Goal: Task Accomplishment & Management: Manage account settings

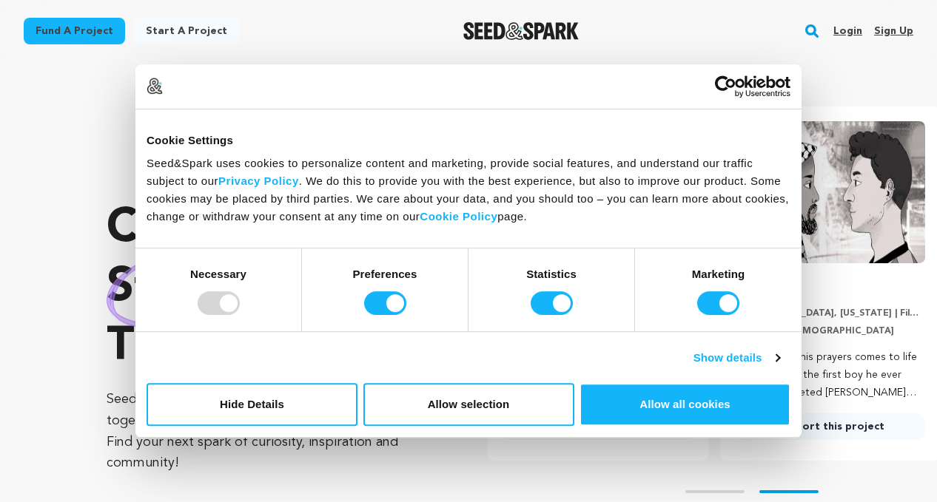
scroll to position [0, 243]
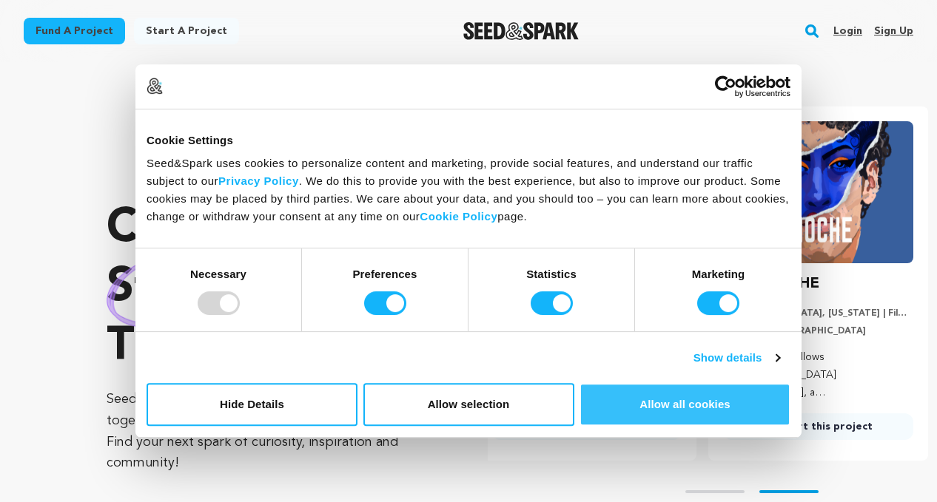
click at [666, 403] on button "Allow all cookies" at bounding box center [684, 404] width 211 height 43
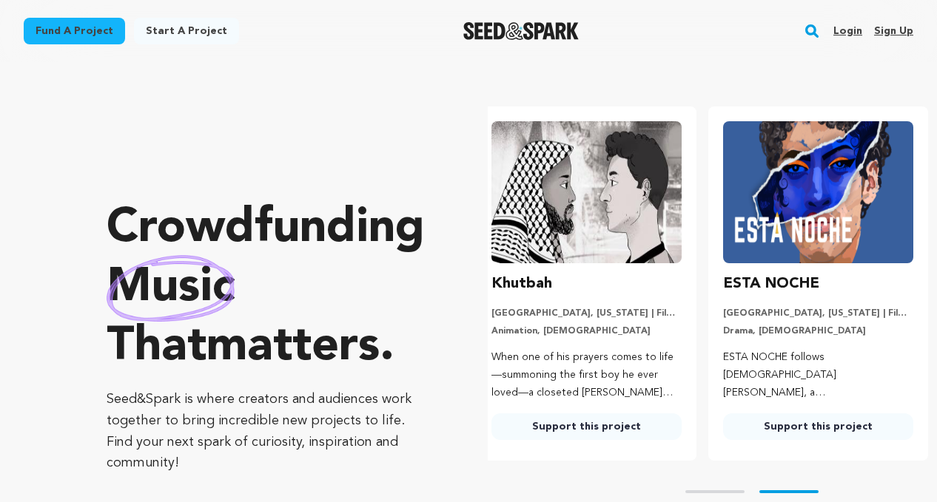
click at [851, 33] on link "Login" at bounding box center [847, 31] width 29 height 24
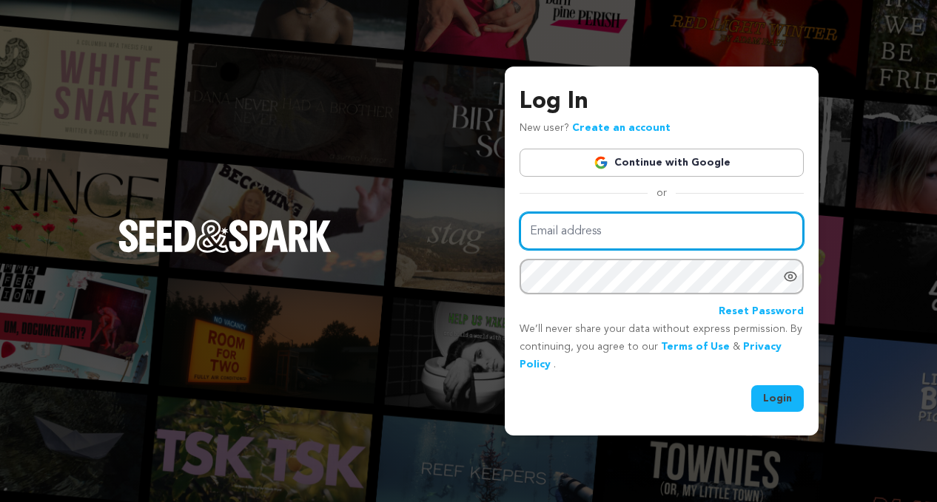
type input "[EMAIL_ADDRESS][DOMAIN_NAME]"
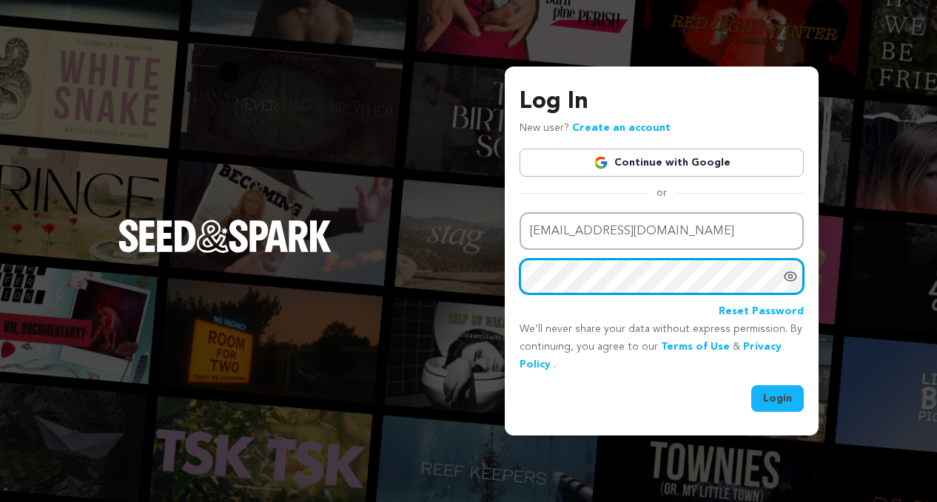
click at [778, 397] on button "Login" at bounding box center [777, 399] width 53 height 27
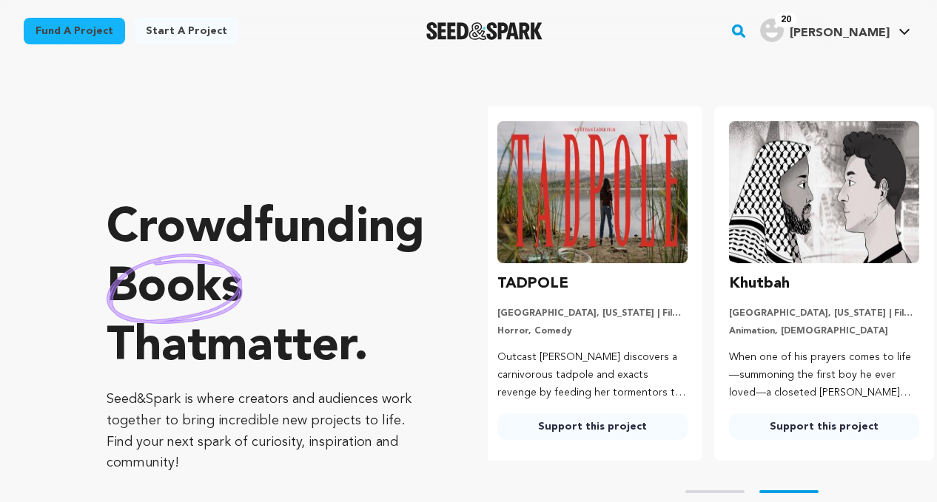
scroll to position [0, 243]
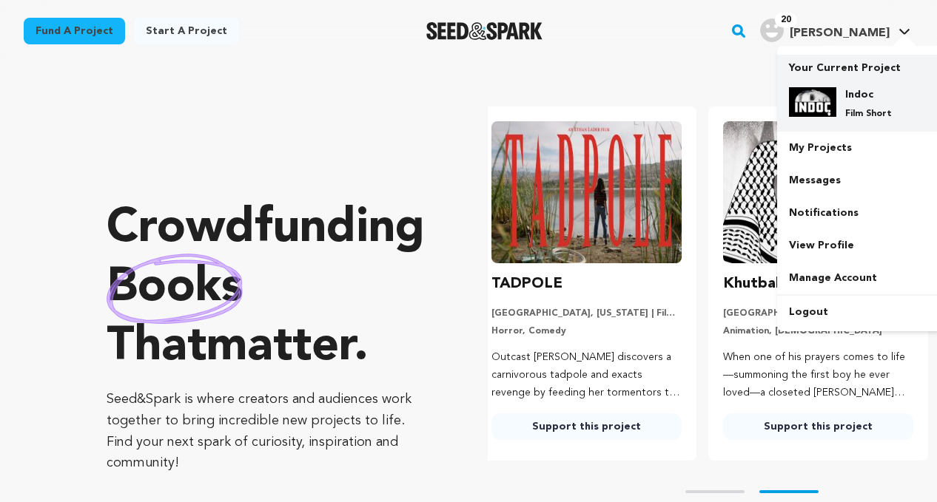
click at [820, 108] on img at bounding box center [812, 102] width 47 height 30
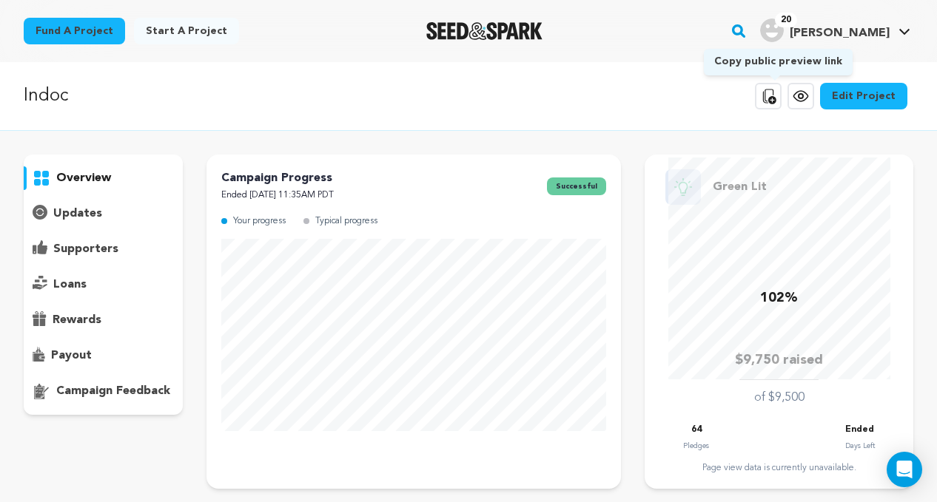
click at [770, 106] on button "Copy public preview link" at bounding box center [768, 96] width 27 height 27
